Goal: Information Seeking & Learning: Learn about a topic

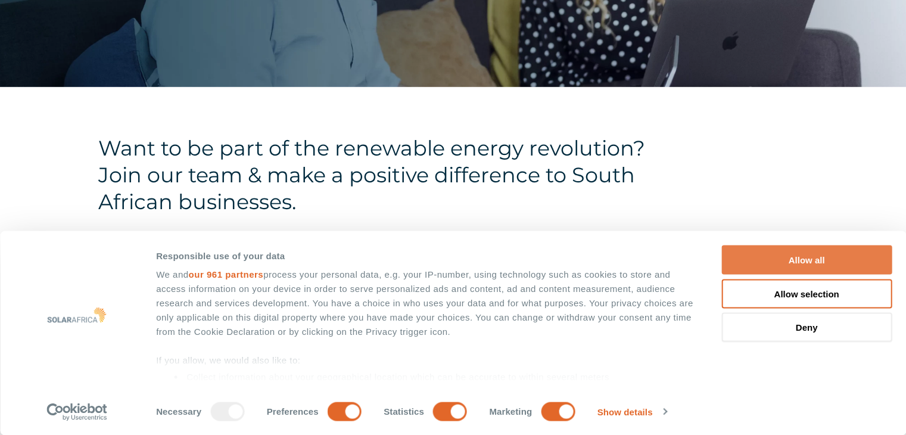
click at [805, 256] on button "Allow all" at bounding box center [806, 259] width 170 height 29
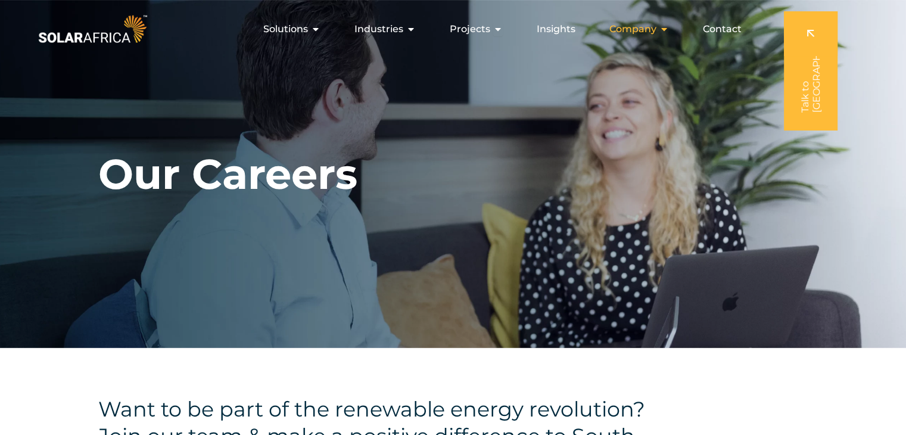
click at [665, 27] on icon "Menu" at bounding box center [664, 29] width 10 height 10
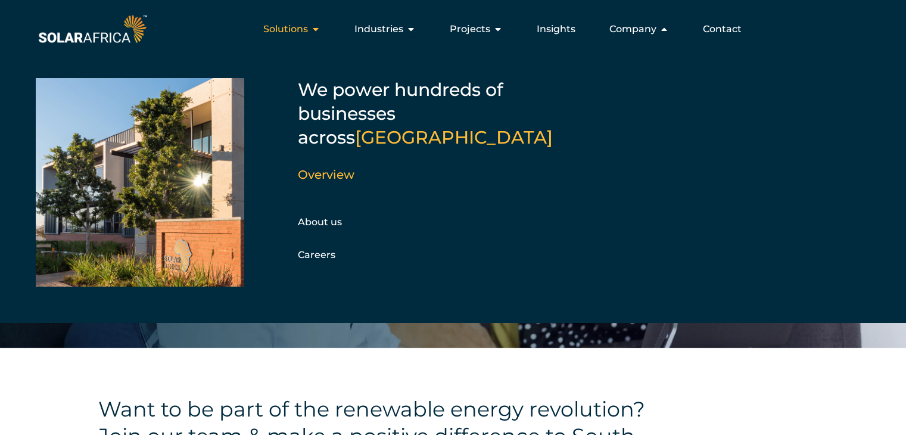
click at [317, 30] on icon "Menu" at bounding box center [316, 29] width 10 height 10
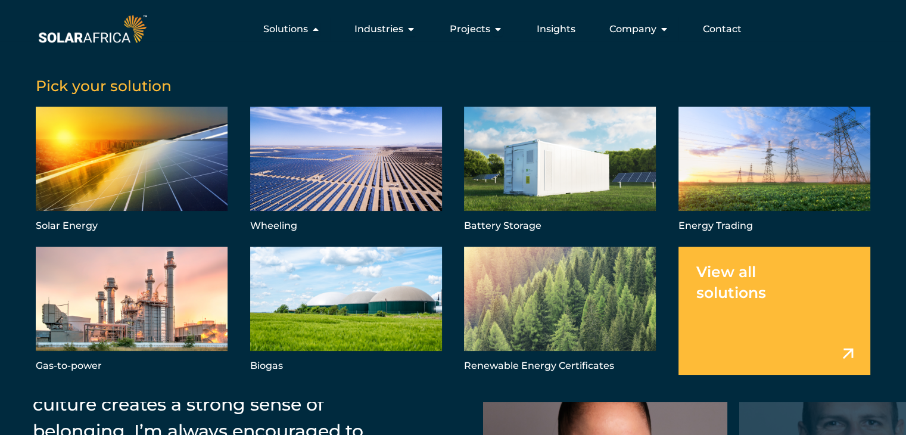
scroll to position [1551, 0]
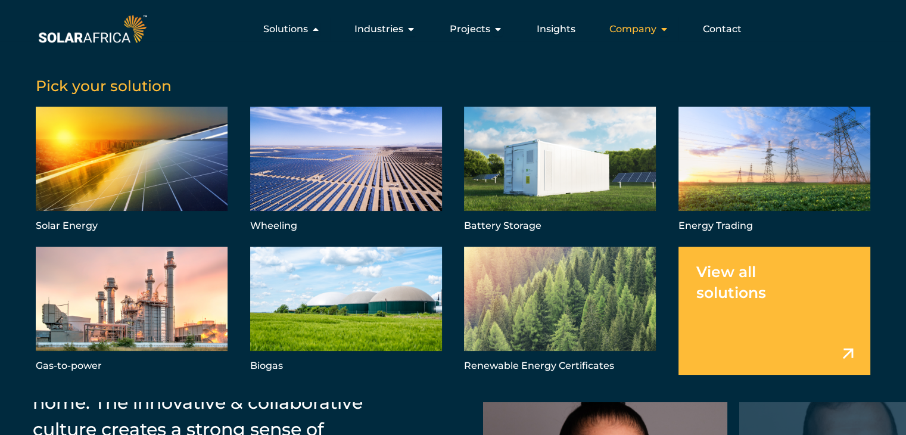
click at [655, 28] on span "Company" at bounding box center [632, 29] width 47 height 14
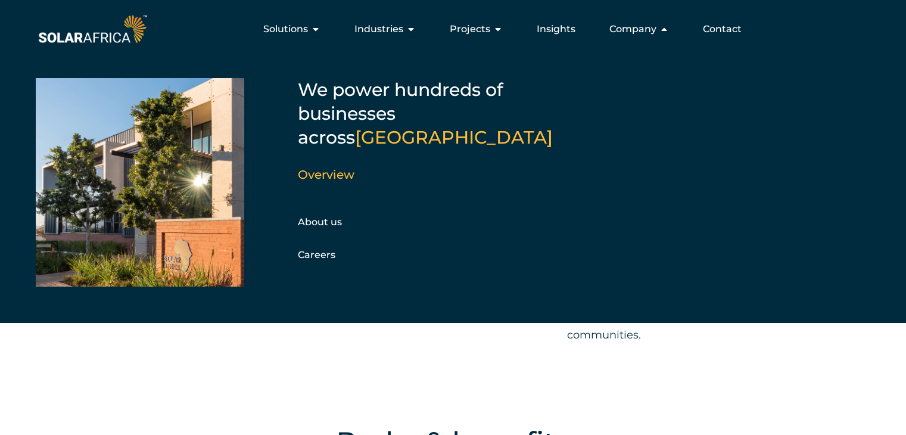
scroll to position [1117, 0]
click at [310, 216] on link "About us" at bounding box center [320, 221] width 44 height 11
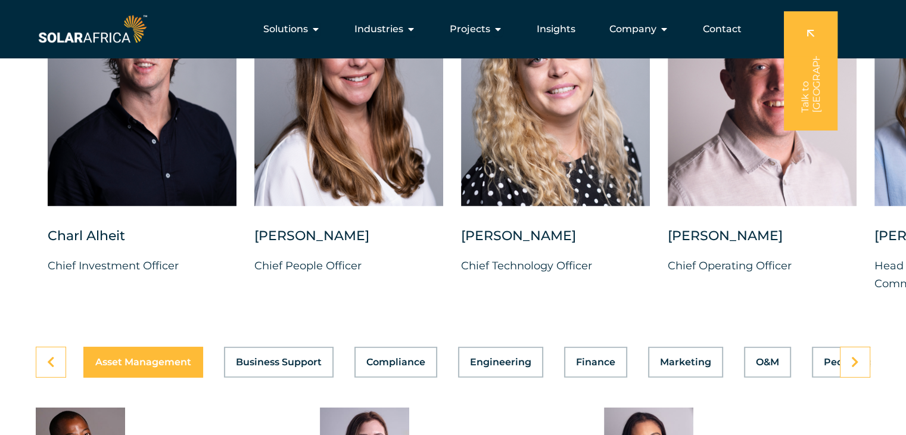
scroll to position [2994, 0]
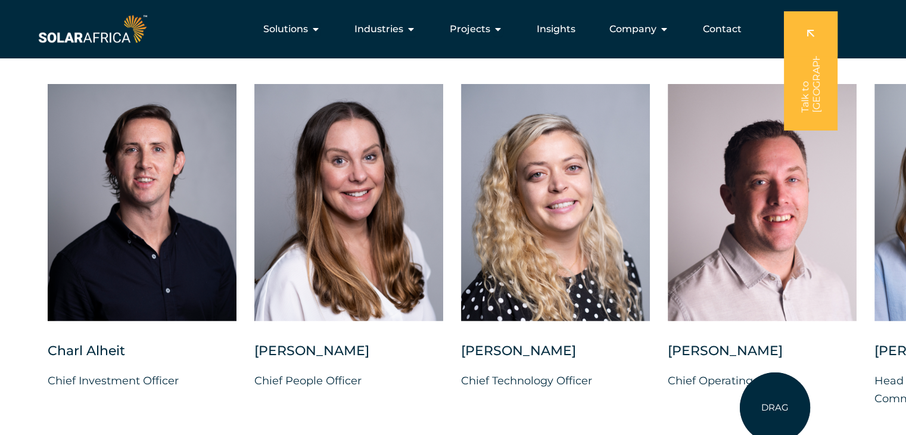
click at [775, 407] on div "Charl Alheit Chief Investment Officer Candice Seggie Chief People Officer Suné …" at bounding box center [874, 255] width 1749 height 342
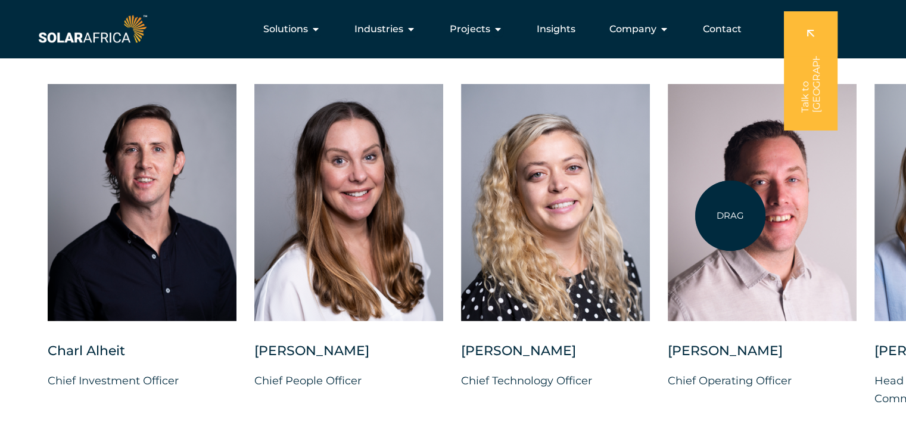
click at [730, 216] on div at bounding box center [762, 202] width 189 height 237
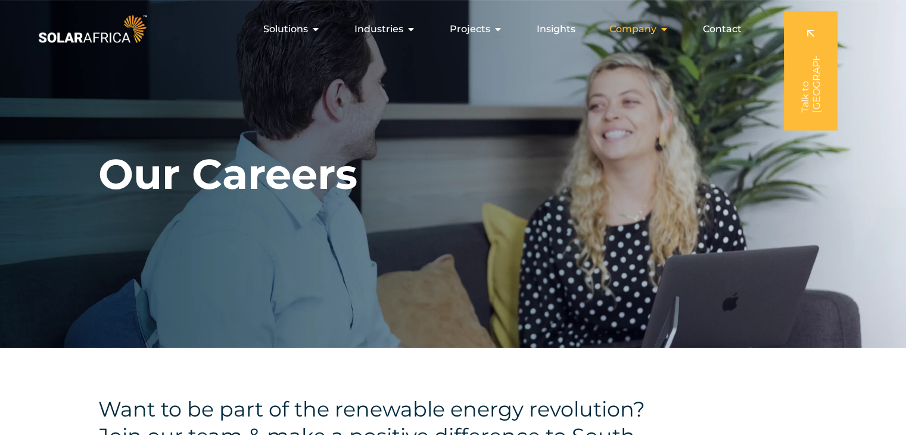
click at [659, 27] on div "Company Close Company Open Company" at bounding box center [639, 29] width 79 height 24
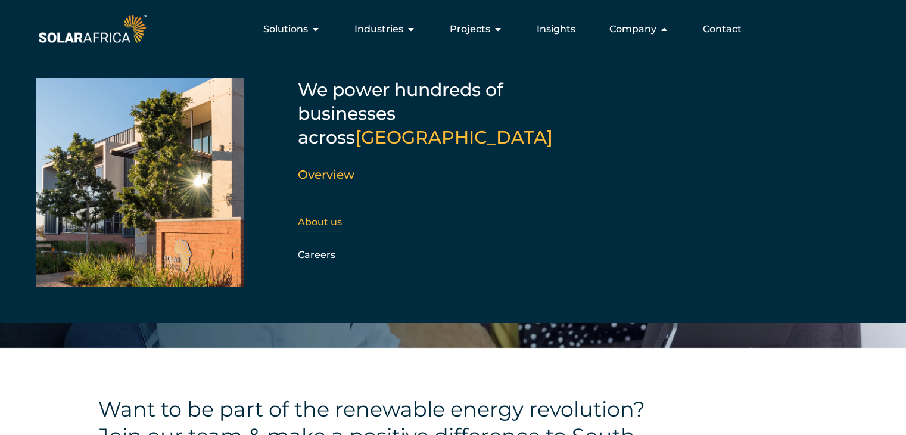
click at [313, 216] on link "About us" at bounding box center [320, 221] width 44 height 11
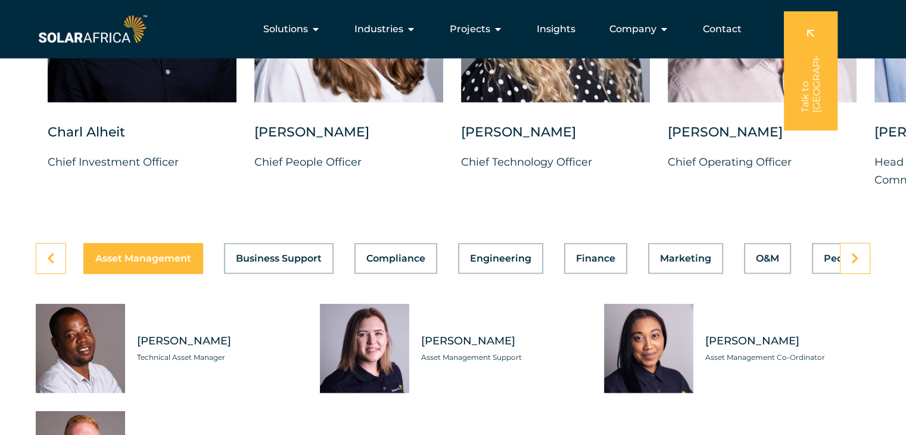
scroll to position [3202, 0]
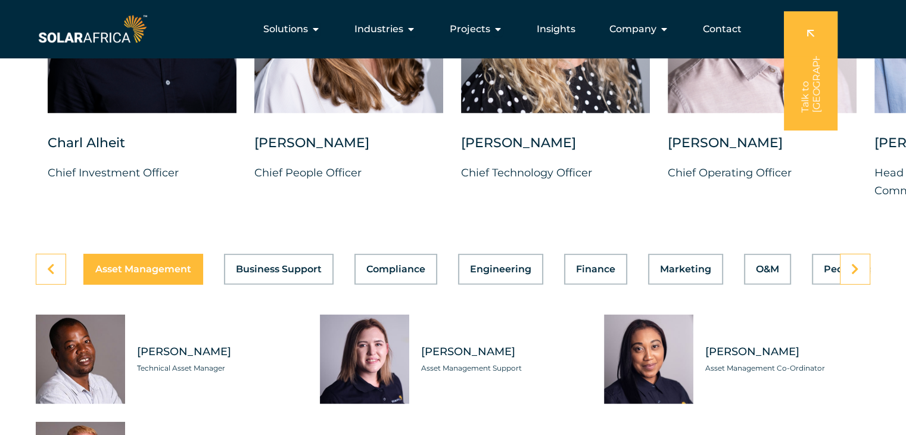
drag, startPoint x: 0, startPoint y: 0, endPoint x: 911, endPoint y: 294, distance: 956.8
click at [594, 266] on button "Finance" at bounding box center [595, 269] width 63 height 31
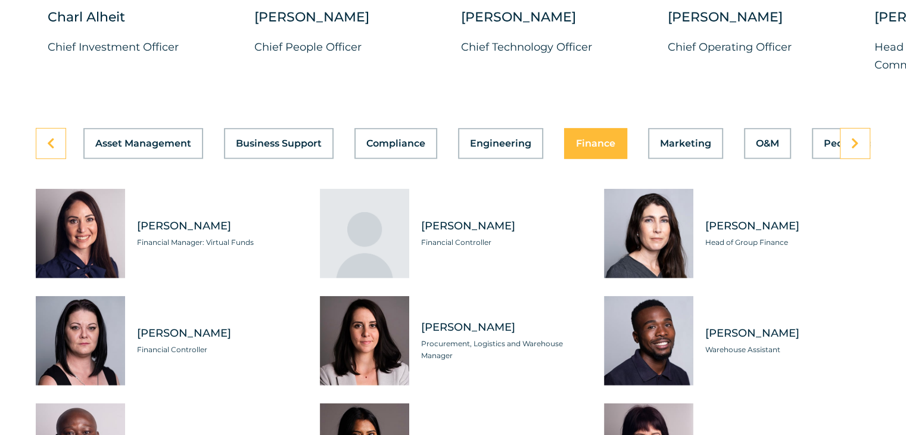
scroll to position [3333, 0]
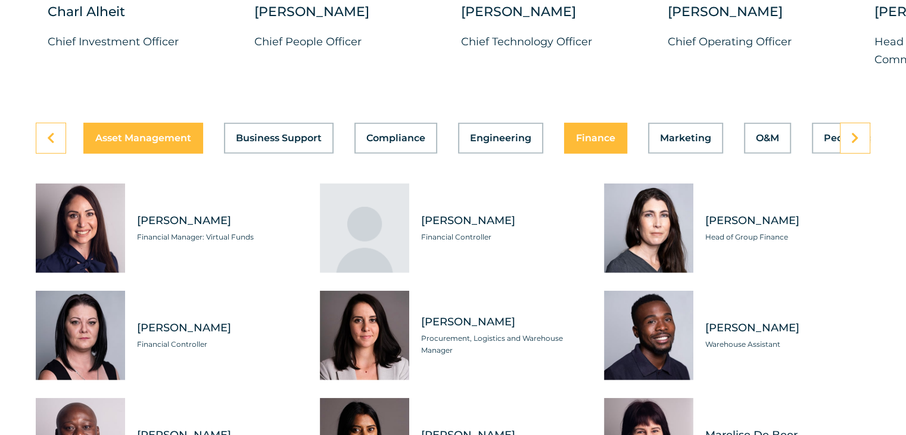
click at [177, 133] on span "Asset Management" at bounding box center [143, 138] width 96 height 10
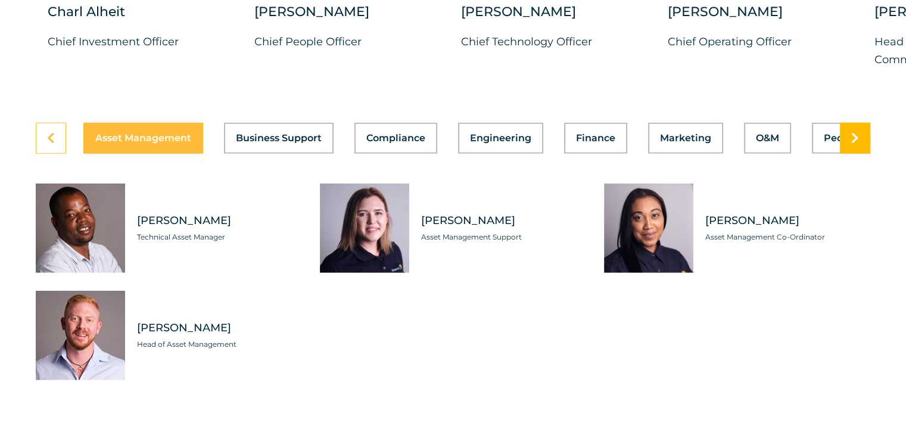
click at [851, 133] on span at bounding box center [855, 138] width 8 height 12
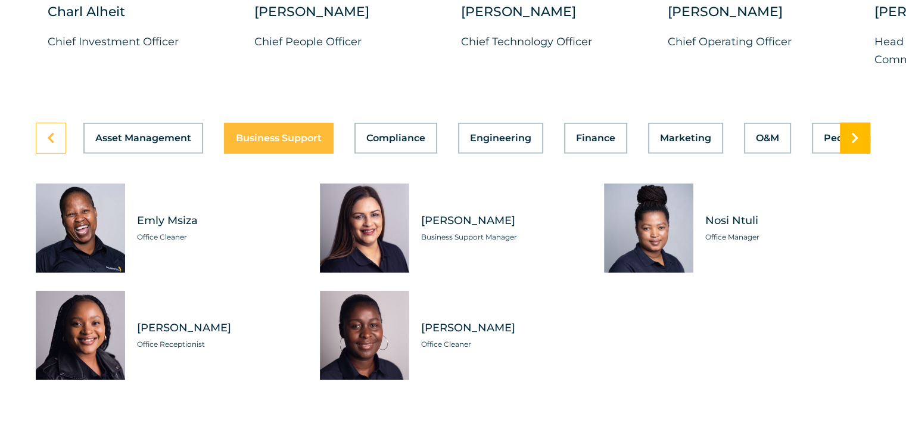
click at [851, 133] on span at bounding box center [855, 138] width 8 height 12
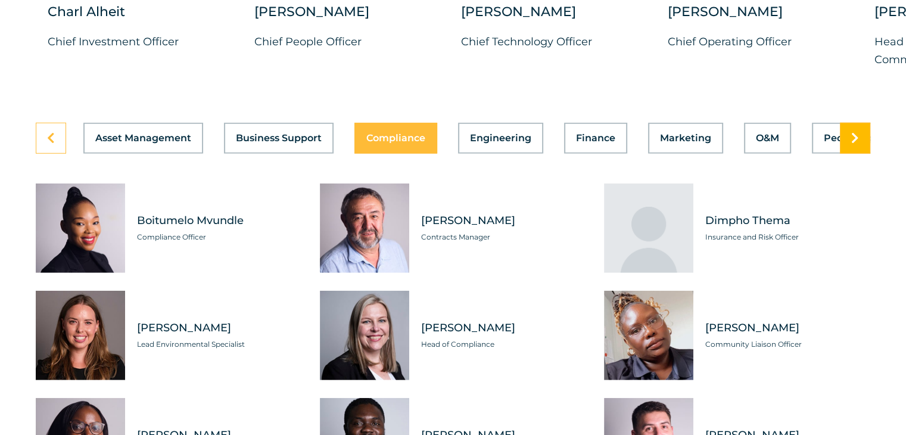
click at [852, 133] on span at bounding box center [855, 138] width 8 height 12
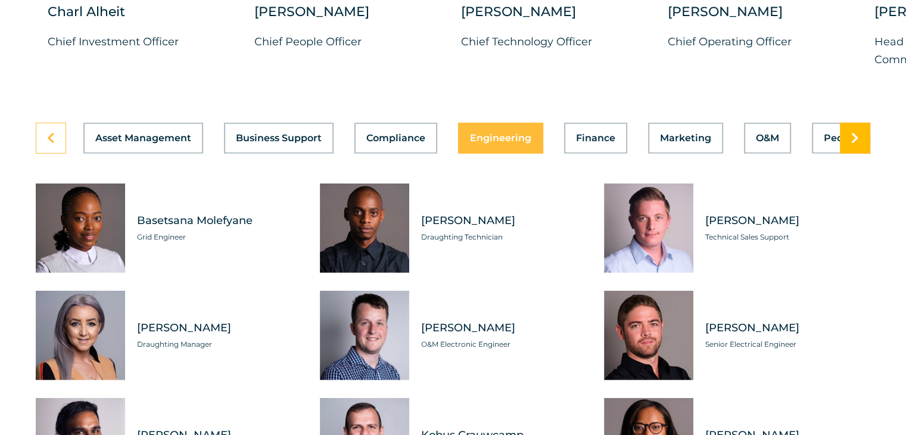
click at [852, 133] on span at bounding box center [855, 138] width 8 height 12
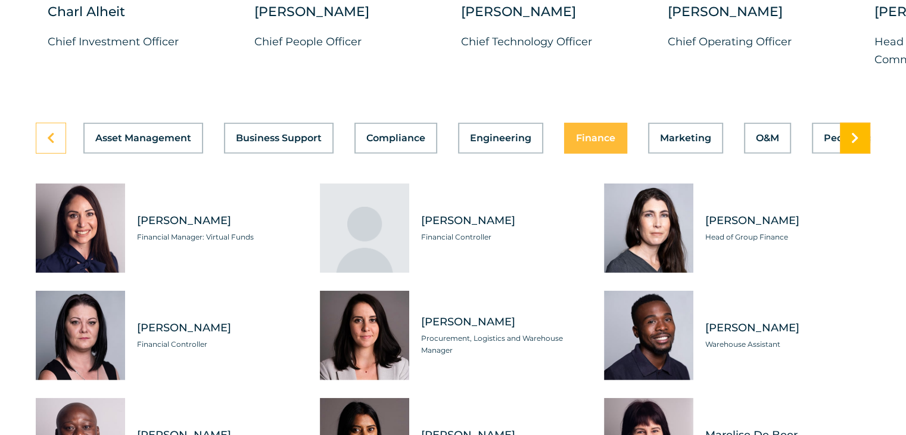
click at [852, 133] on span at bounding box center [855, 138] width 8 height 12
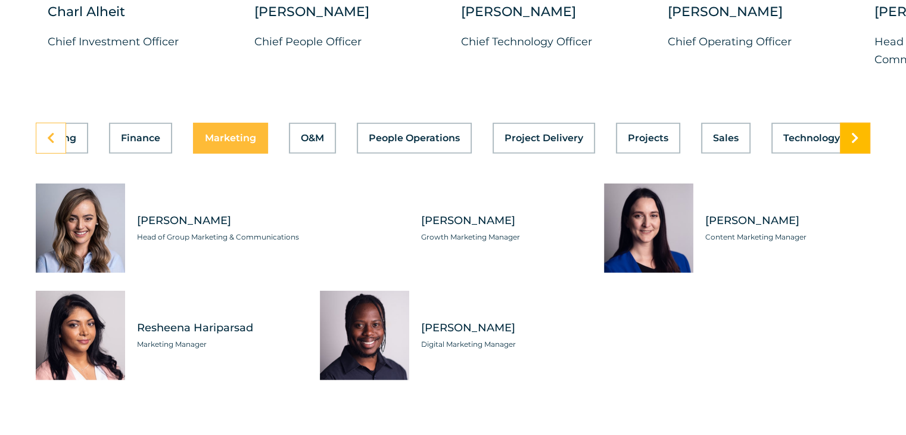
scroll to position [0, 476]
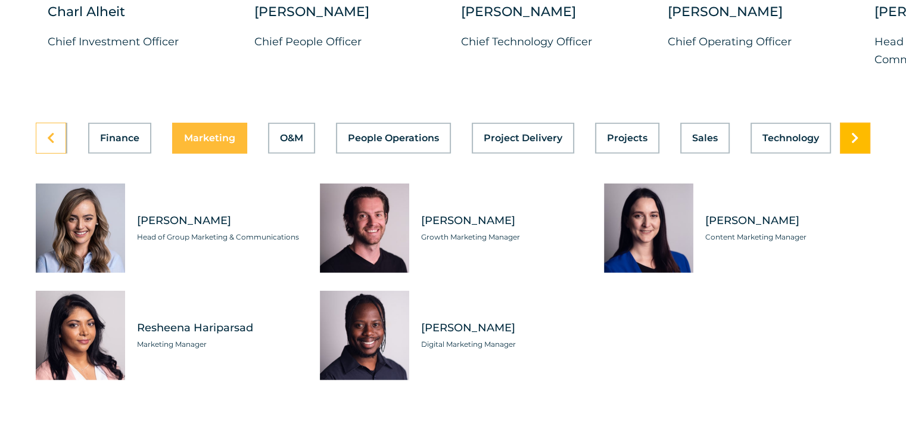
click at [852, 133] on span at bounding box center [855, 138] width 8 height 12
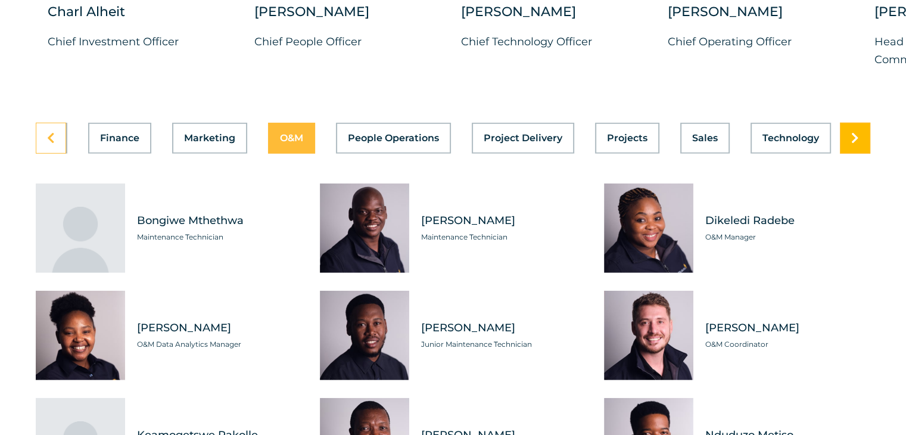
click at [852, 133] on span at bounding box center [855, 138] width 8 height 12
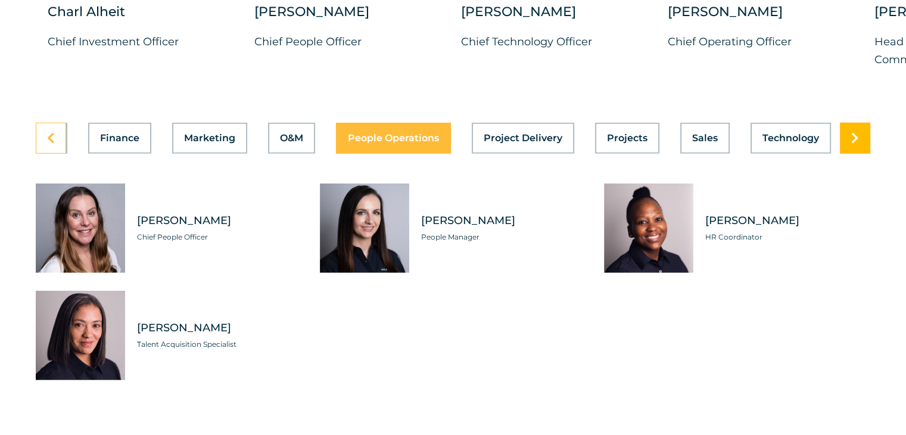
click at [852, 133] on span at bounding box center [855, 138] width 8 height 12
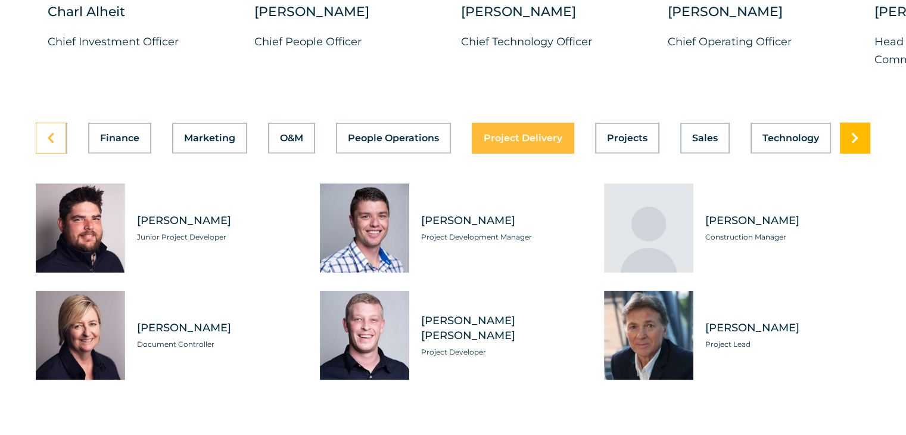
click at [852, 133] on span at bounding box center [855, 138] width 8 height 12
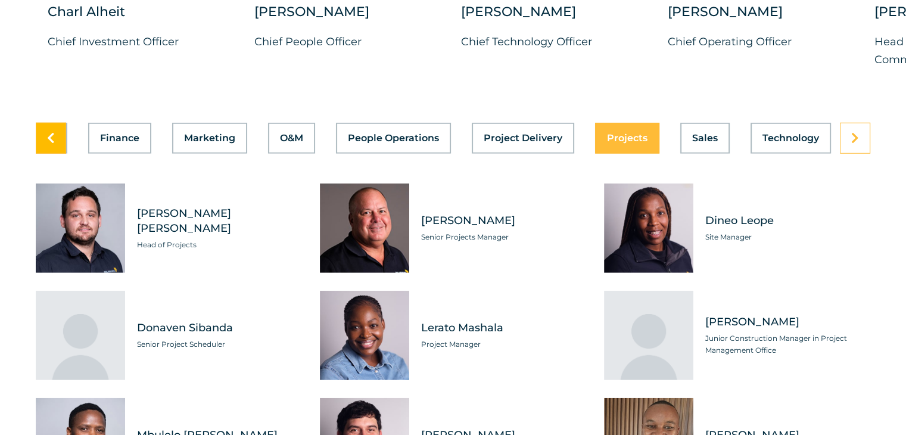
click at [51, 132] on icon at bounding box center [51, 138] width 8 height 12
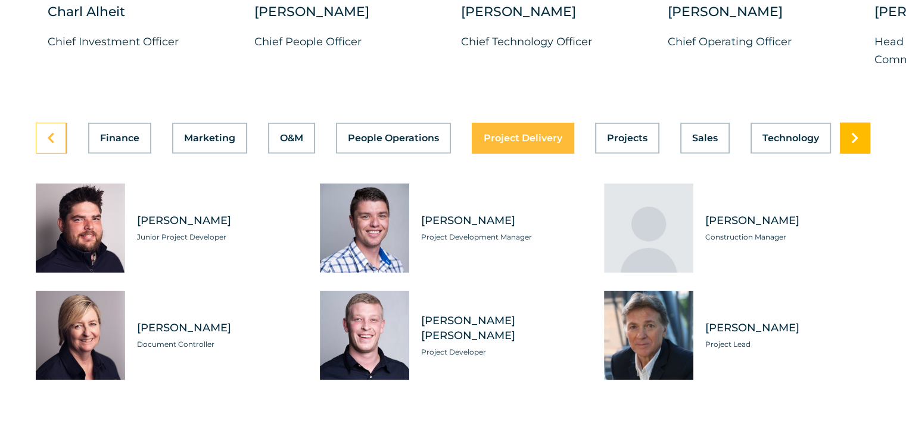
click at [859, 127] on link at bounding box center [855, 138] width 30 height 31
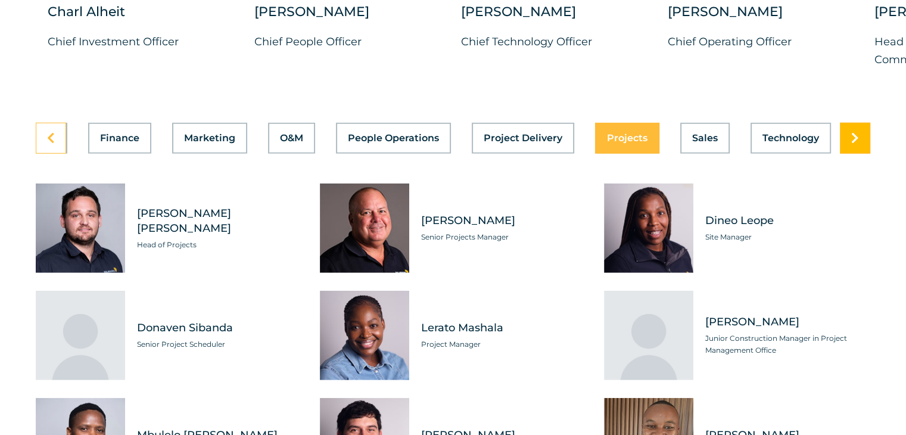
click at [859, 127] on link at bounding box center [855, 138] width 30 height 31
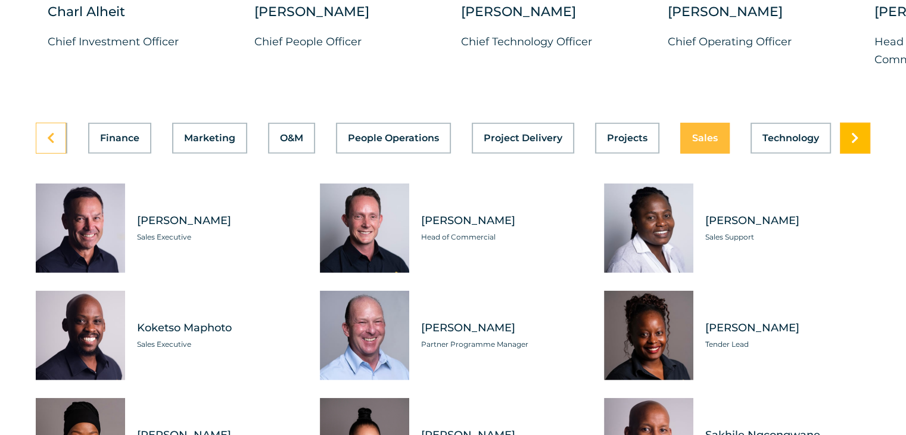
click at [859, 127] on link at bounding box center [855, 138] width 30 height 31
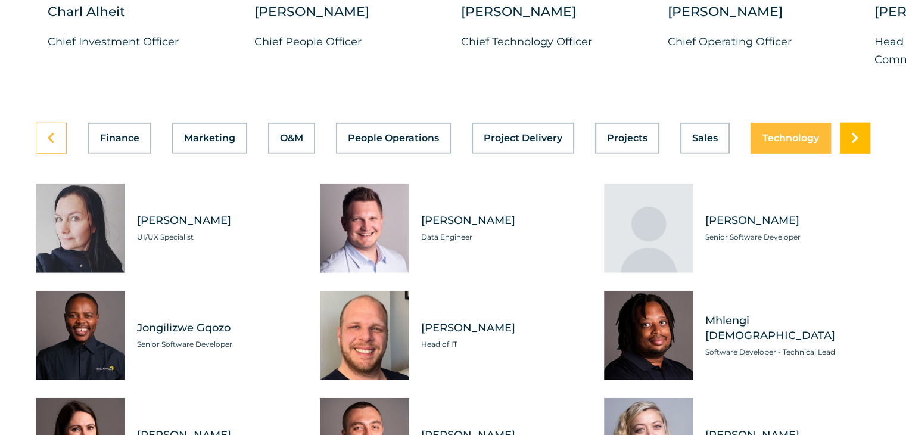
click at [859, 127] on link at bounding box center [855, 138] width 30 height 31
